Goal: Task Accomplishment & Management: Manage account settings

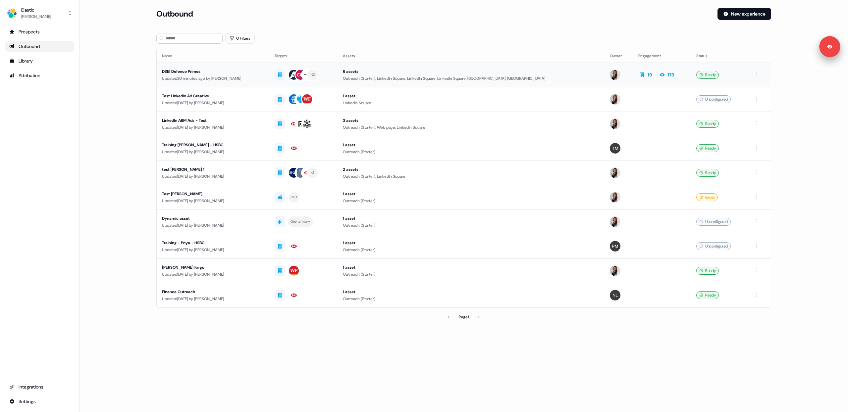
click at [375, 83] on td "6 assets Outreach (Starter), LinkedIn Square, LinkedIn Square, LinkedIn Square,…" at bounding box center [470, 75] width 267 height 25
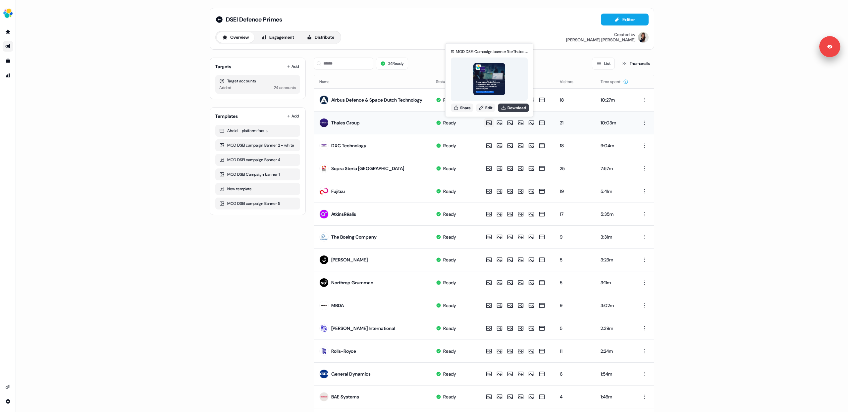
click at [507, 111] on button "Download" at bounding box center [513, 107] width 31 height 9
click at [521, 109] on button "Download" at bounding box center [523, 107] width 31 height 9
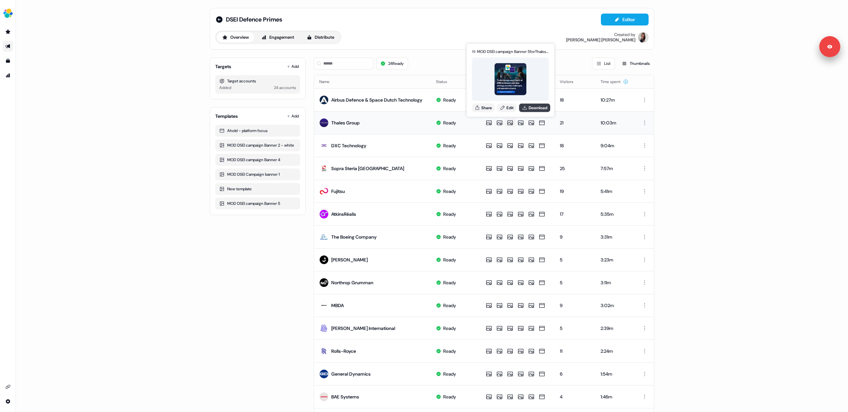
click at [533, 109] on button "Download" at bounding box center [534, 107] width 31 height 9
click at [541, 107] on button "Download" at bounding box center [544, 107] width 31 height 9
click at [550, 108] on button "Download" at bounding box center [555, 107] width 31 height 9
click at [144, 329] on div "DSEI Defence Primes Editor Overview Engagement Distribute Created by Kelly Manr…" at bounding box center [432, 206] width 832 height 412
click at [178, 64] on div "DSEI Defence Primes Editor Overview Engagement Distribute Created by Kelly Manr…" at bounding box center [432, 206] width 832 height 412
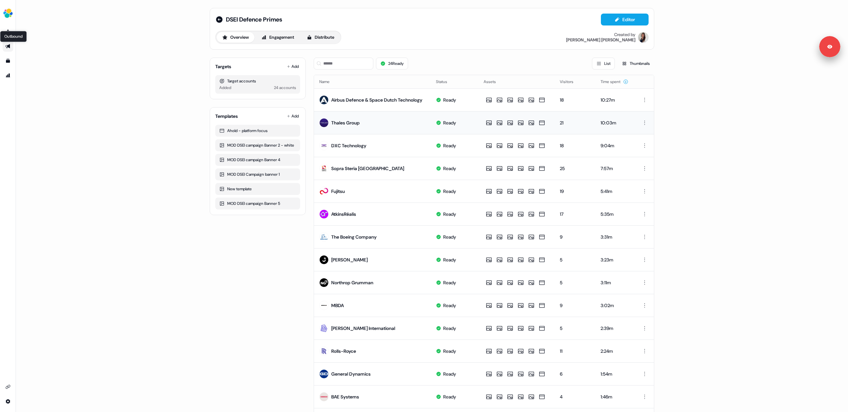
click at [5, 47] on icon "Go to outbound experience" at bounding box center [7, 46] width 5 height 5
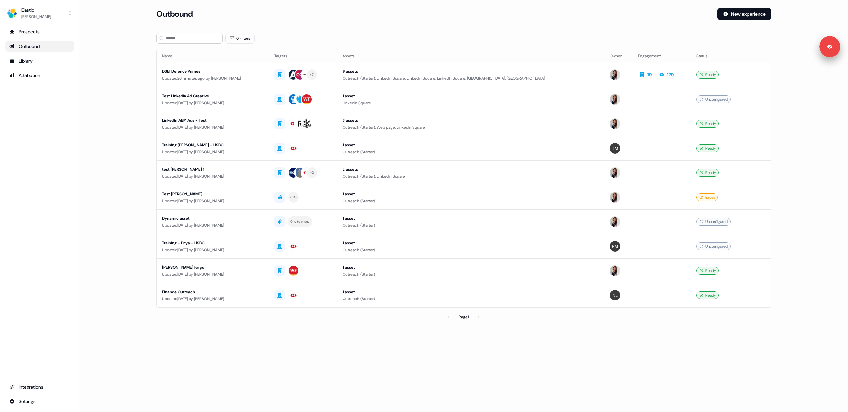
click at [119, 97] on main "Loading... Outbound New experience 0 Filters Name Targets Assets Owner Engageme…" at bounding box center [463, 175] width 768 height 334
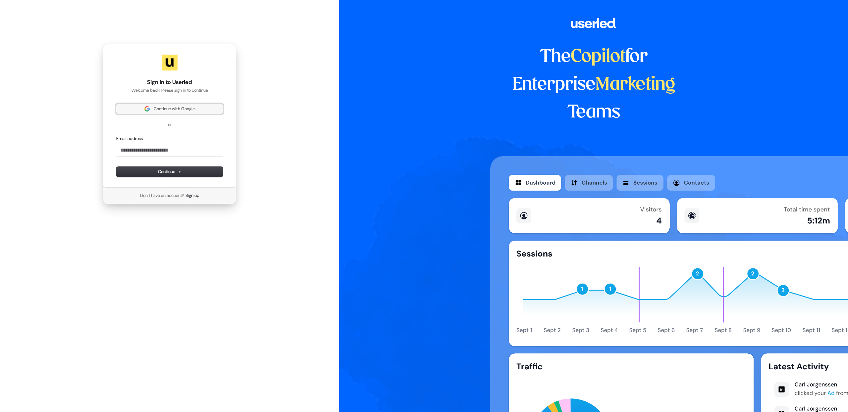
click at [167, 109] on span "Continue with Google" at bounding box center [174, 109] width 41 height 6
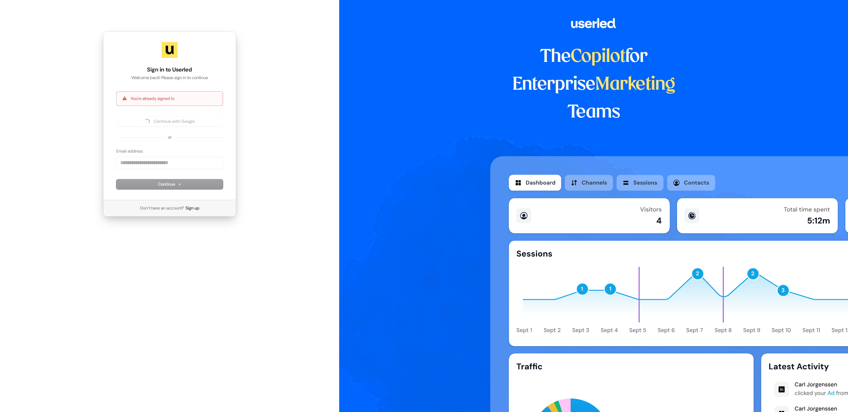
click at [406, 155] on div "The Copilot for Enterprise Marketing Teams" at bounding box center [593, 206] width 509 height 412
click at [417, 158] on div "The Copilot for Enterprise Marketing Teams" at bounding box center [593, 206] width 509 height 412
drag, startPoint x: 413, startPoint y: 185, endPoint x: 235, endPoint y: 123, distance: 188.6
click at [412, 185] on div "The Copilot for Enterprise Marketing Teams" at bounding box center [593, 206] width 509 height 412
drag, startPoint x: 145, startPoint y: 124, endPoint x: 219, endPoint y: 142, distance: 75.7
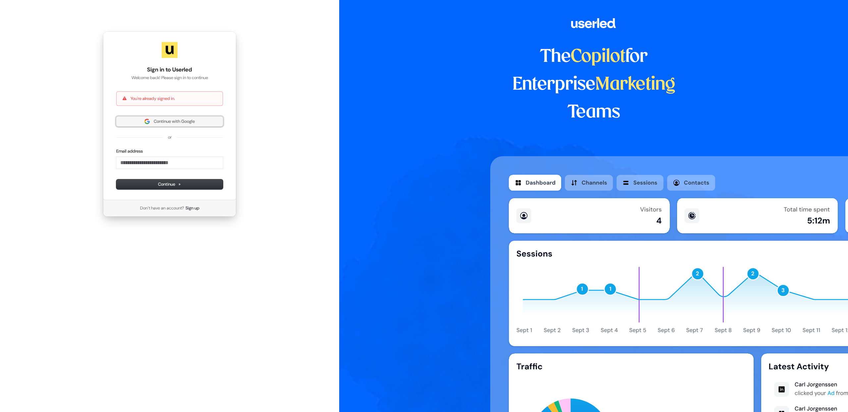
click at [145, 124] on img at bounding box center [146, 121] width 5 height 5
click at [445, 202] on div "The Copilot for Enterprise Marketing Teams" at bounding box center [593, 206] width 509 height 412
drag, startPoint x: 427, startPoint y: 181, endPoint x: 423, endPoint y: 177, distance: 5.2
click at [426, 182] on div "The Copilot for Enterprise Marketing Teams" at bounding box center [593, 206] width 509 height 412
drag, startPoint x: 298, startPoint y: 96, endPoint x: 198, endPoint y: 26, distance: 121.3
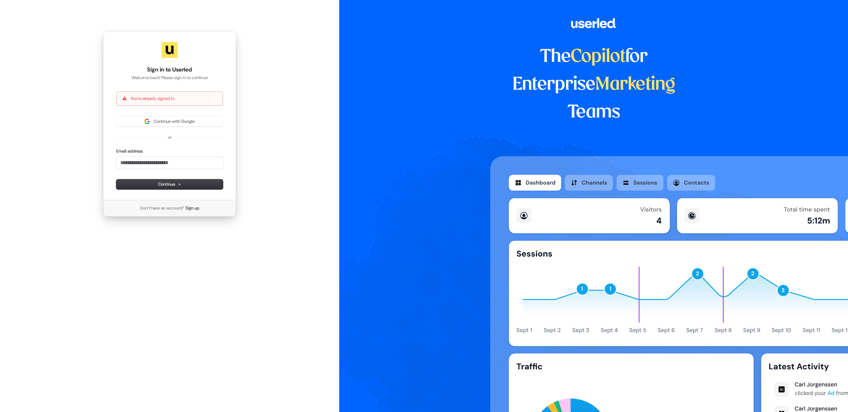
click at [297, 96] on div "Sign in to Userled Welcome back! Please sign in to continue You're already sign…" at bounding box center [169, 124] width 339 height 248
click at [398, 159] on div "The Copilot for Enterprise Marketing Teams" at bounding box center [593, 206] width 509 height 412
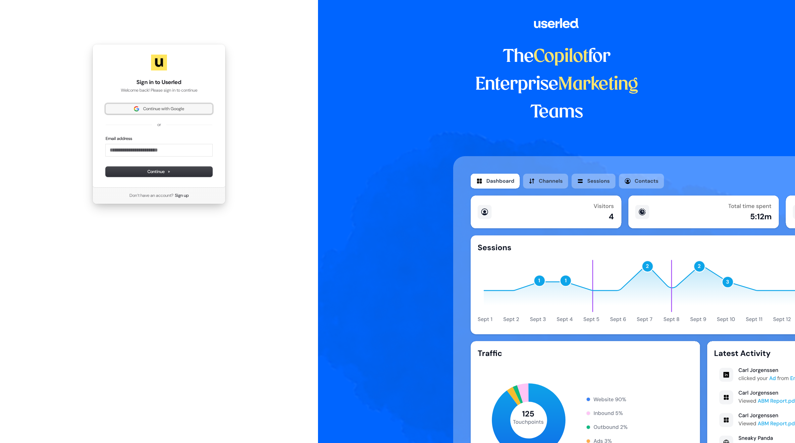
click at [173, 106] on button "Continue with Google" at bounding box center [159, 109] width 107 height 10
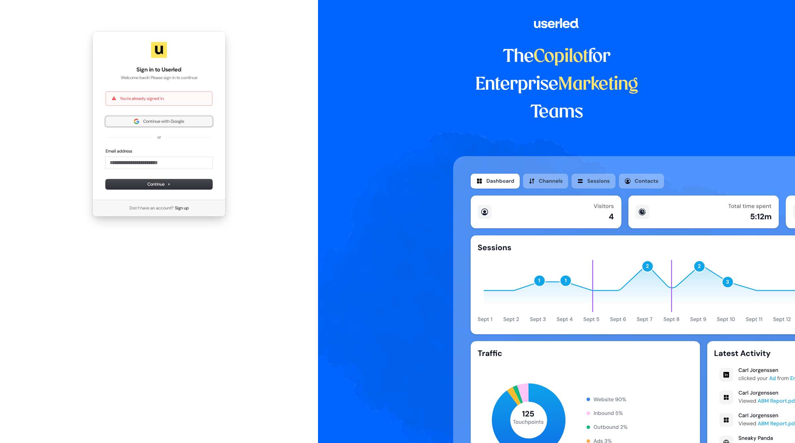
click at [157, 118] on button "Continue with Google" at bounding box center [159, 122] width 107 height 10
click at [163, 120] on span "Continue with Google" at bounding box center [163, 122] width 41 height 6
click at [157, 118] on div "Continue with Google" at bounding box center [159, 122] width 107 height 10
click at [164, 119] on span "Continue with Google" at bounding box center [163, 122] width 41 height 6
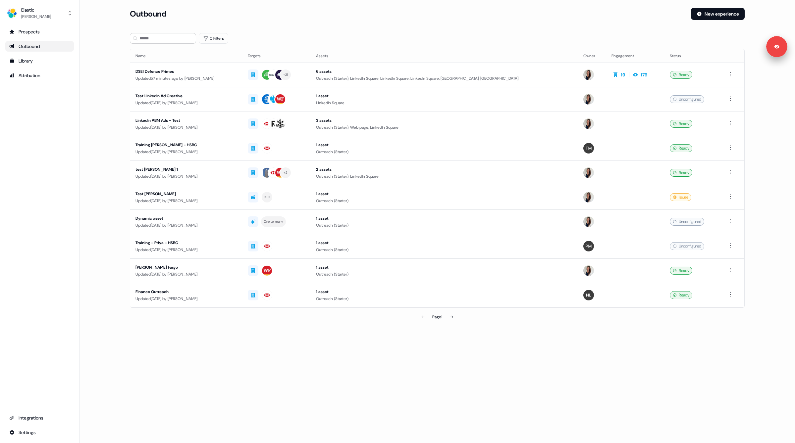
click at [373, 27] on div "Outbound New experience" at bounding box center [437, 18] width 615 height 20
click at [40, 18] on div "[PERSON_NAME]" at bounding box center [36, 16] width 30 height 7
click at [39, 51] on div "Logout" at bounding box center [39, 55] width 63 height 12
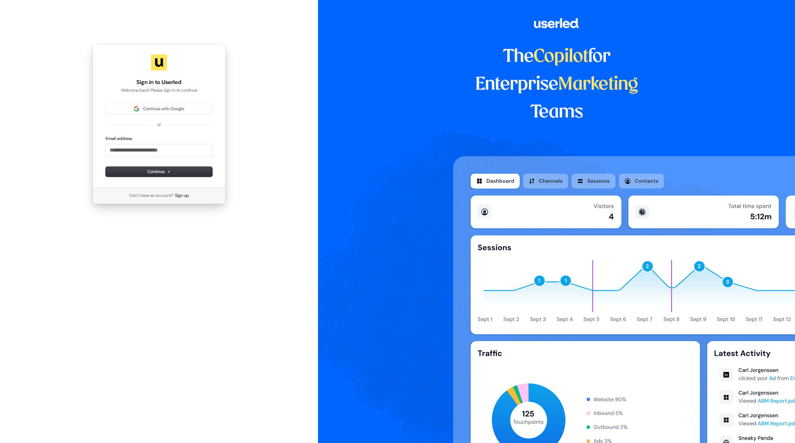
click at [48, 12] on div "Sign in to Userled Welcome back! Please sign in to continue Continue with Googl…" at bounding box center [159, 124] width 318 height 248
click at [160, 113] on button "Continue with Google" at bounding box center [159, 109] width 107 height 10
